Goal: Task Accomplishment & Management: Manage account settings

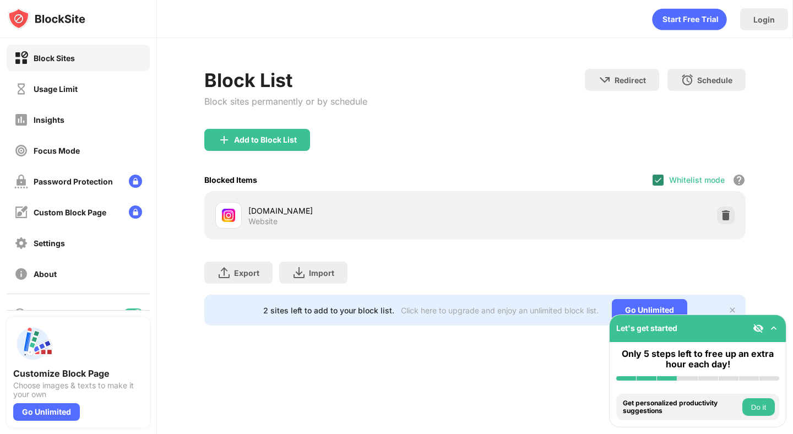
click at [658, 181] on img at bounding box center [658, 180] width 9 height 9
click at [735, 217] on div "[DOMAIN_NAME] Website" at bounding box center [475, 215] width 528 height 35
click at [725, 214] on img at bounding box center [726, 215] width 11 height 11
